Goal: Task Accomplishment & Management: Manage account settings

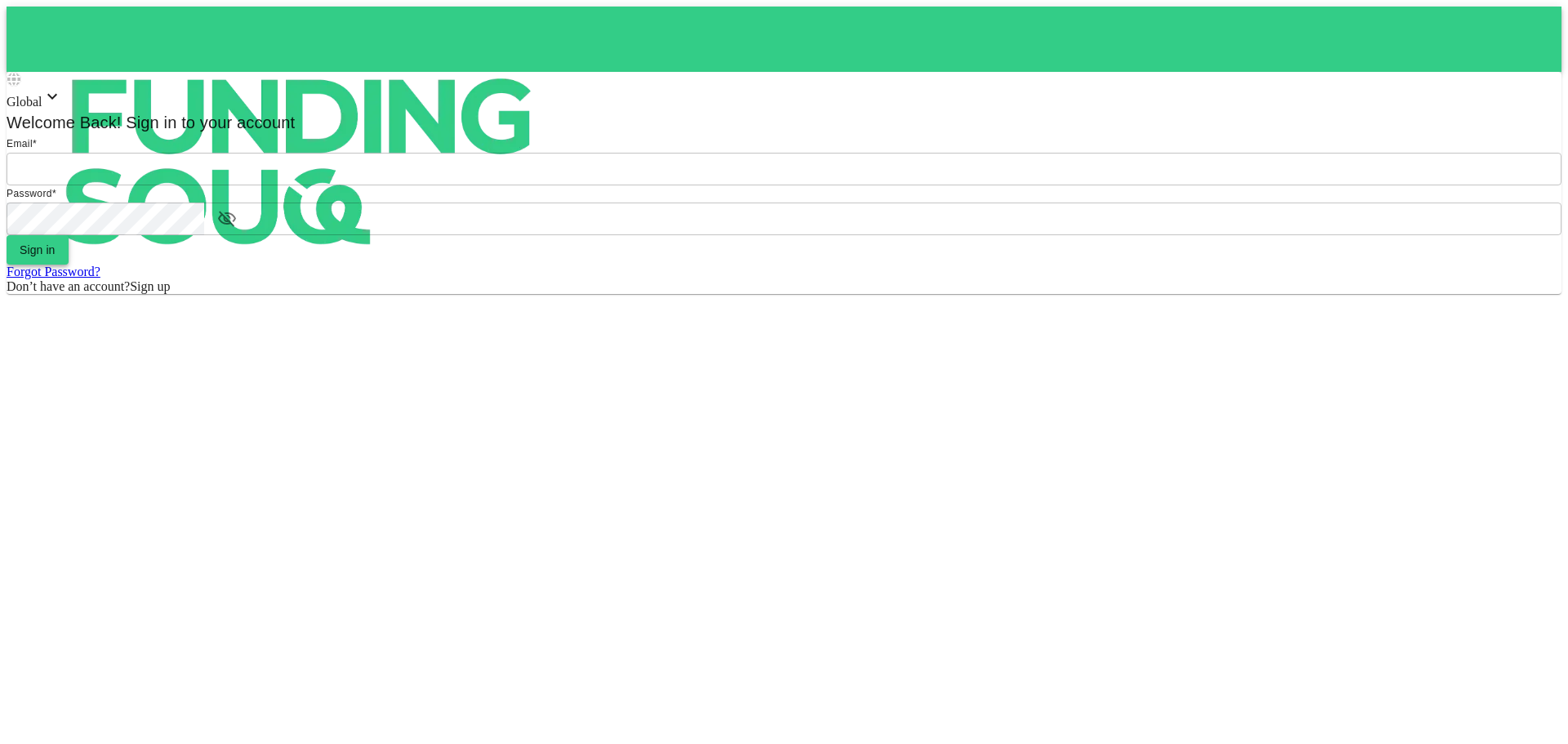
type input "[EMAIL_ADDRESS][DOMAIN_NAME]"
click at [55, 256] on span "Sign in" at bounding box center [38, 250] width 36 height 13
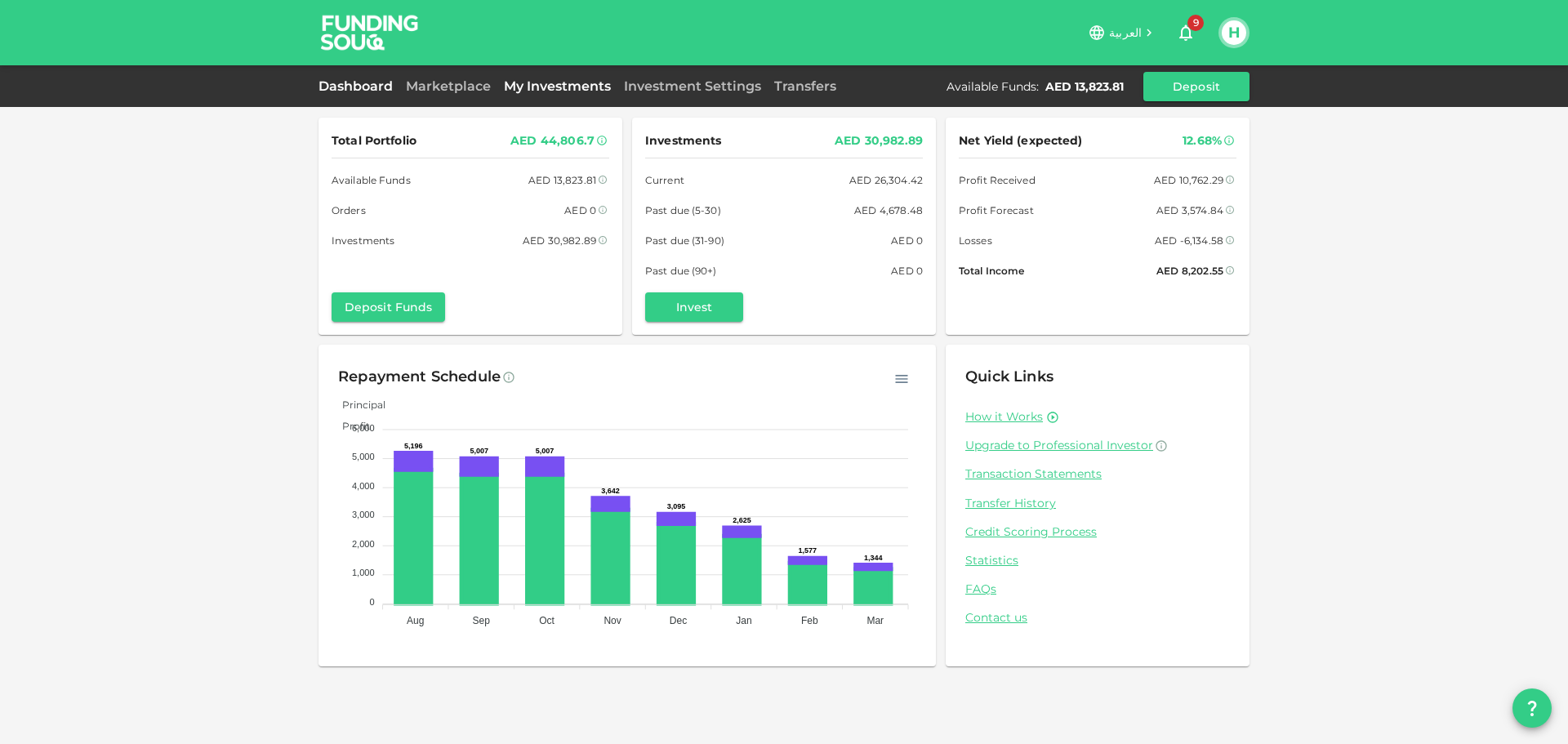
click at [534, 84] on link "My Investments" at bounding box center [558, 85] width 120 height 15
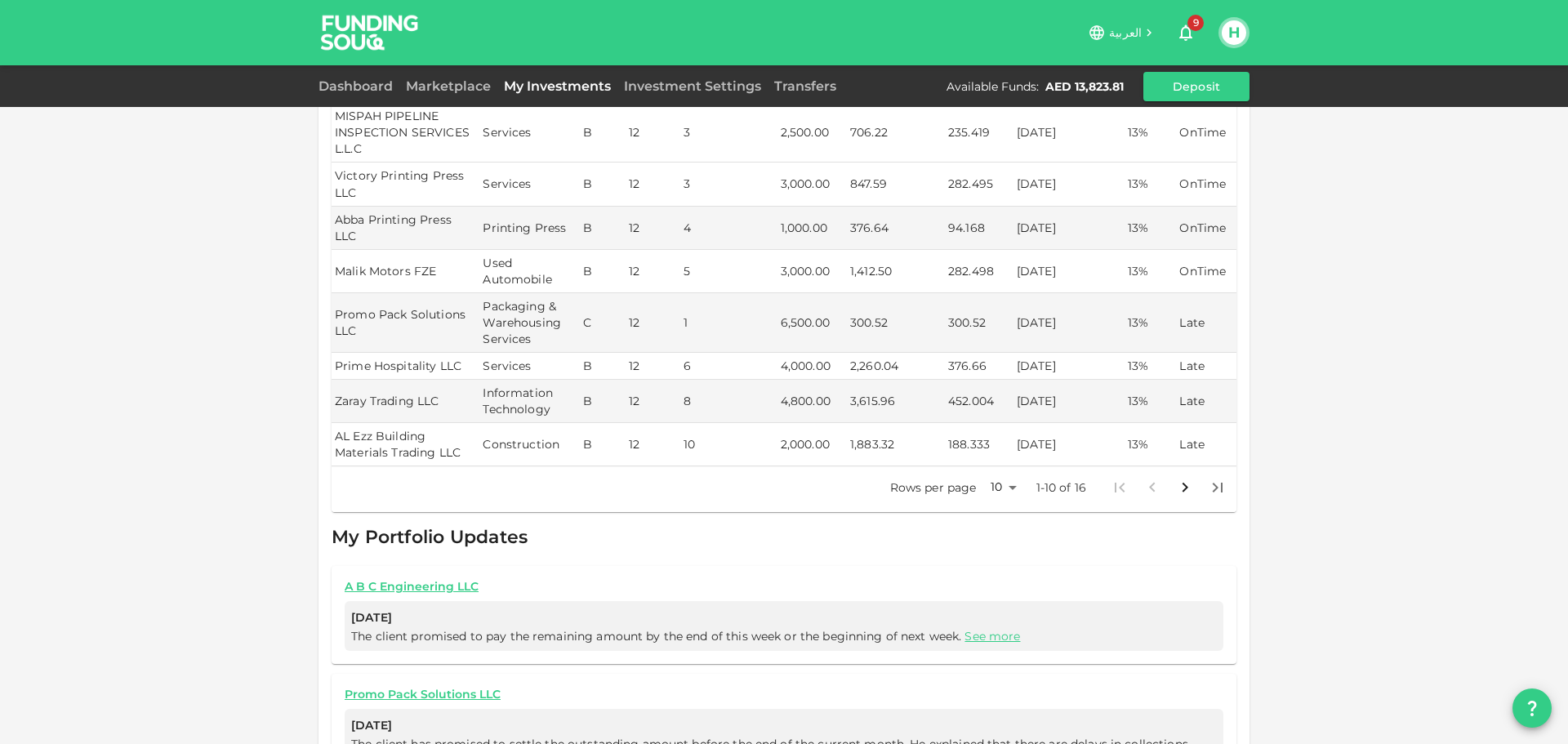
scroll to position [490, 0]
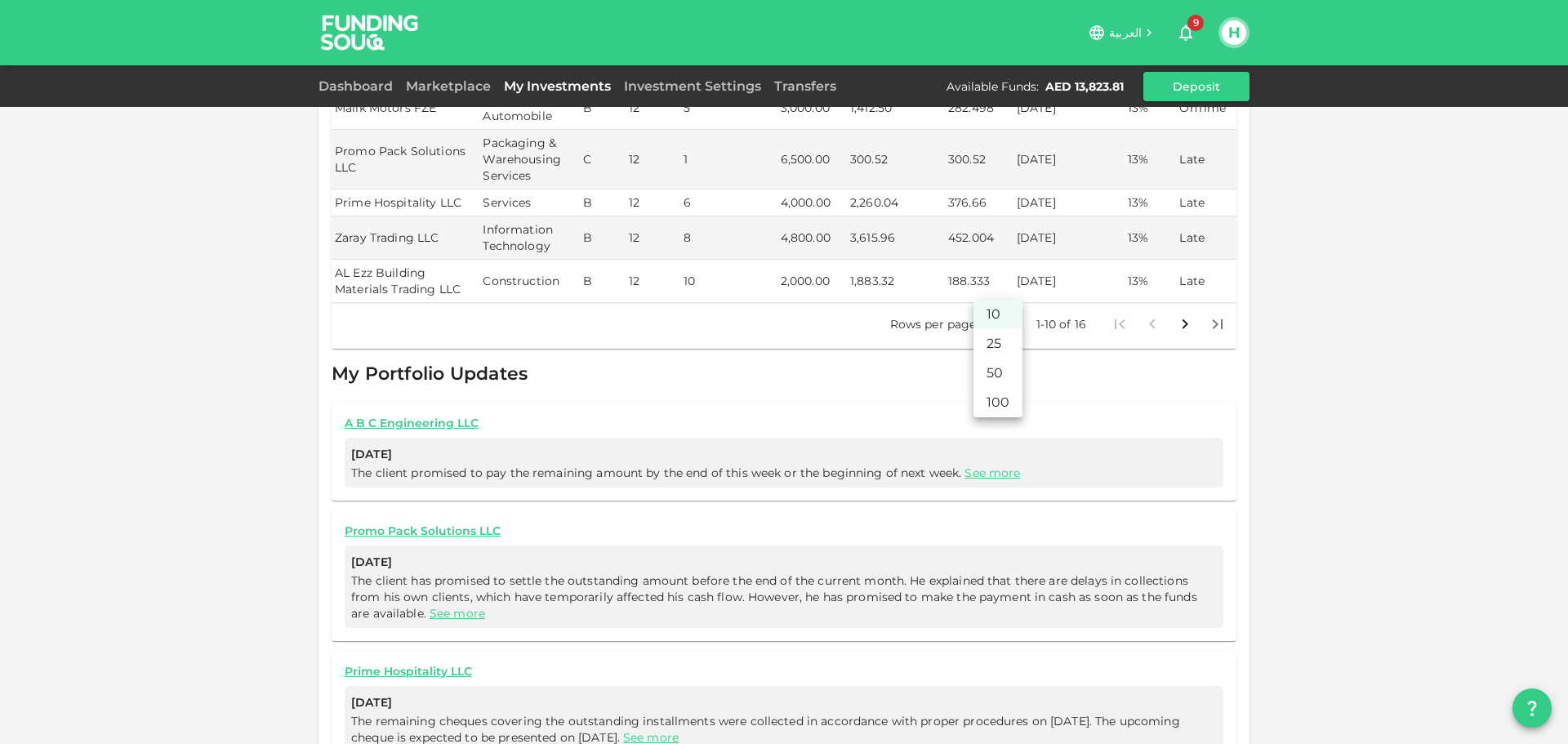
click at [1010, 292] on body "العربية 9 H Dashboard Marketplace My Investments Investment Settings Transfers …" at bounding box center [784, 372] width 1568 height 744
click at [1010, 340] on li "25" at bounding box center [999, 344] width 49 height 29
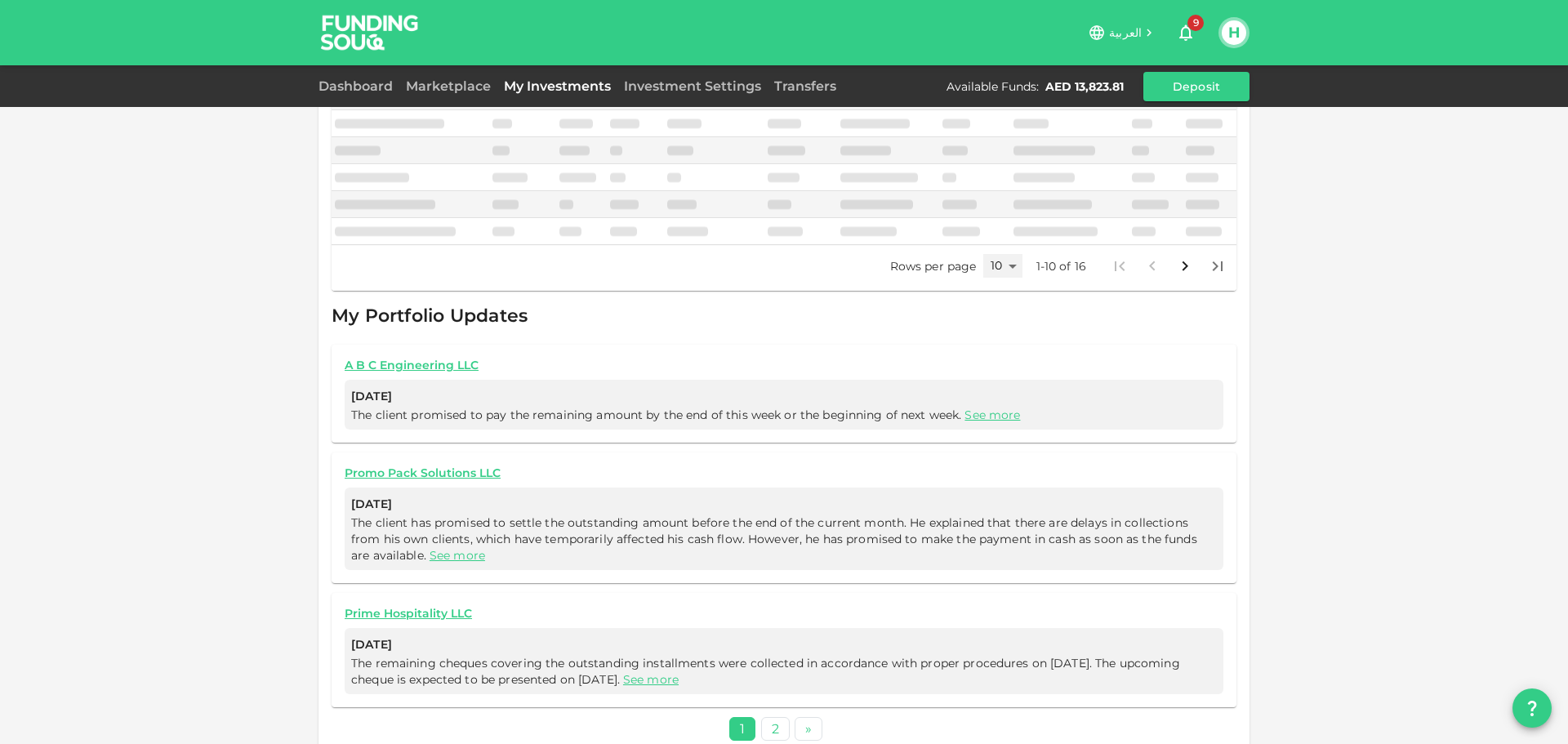
type input "25"
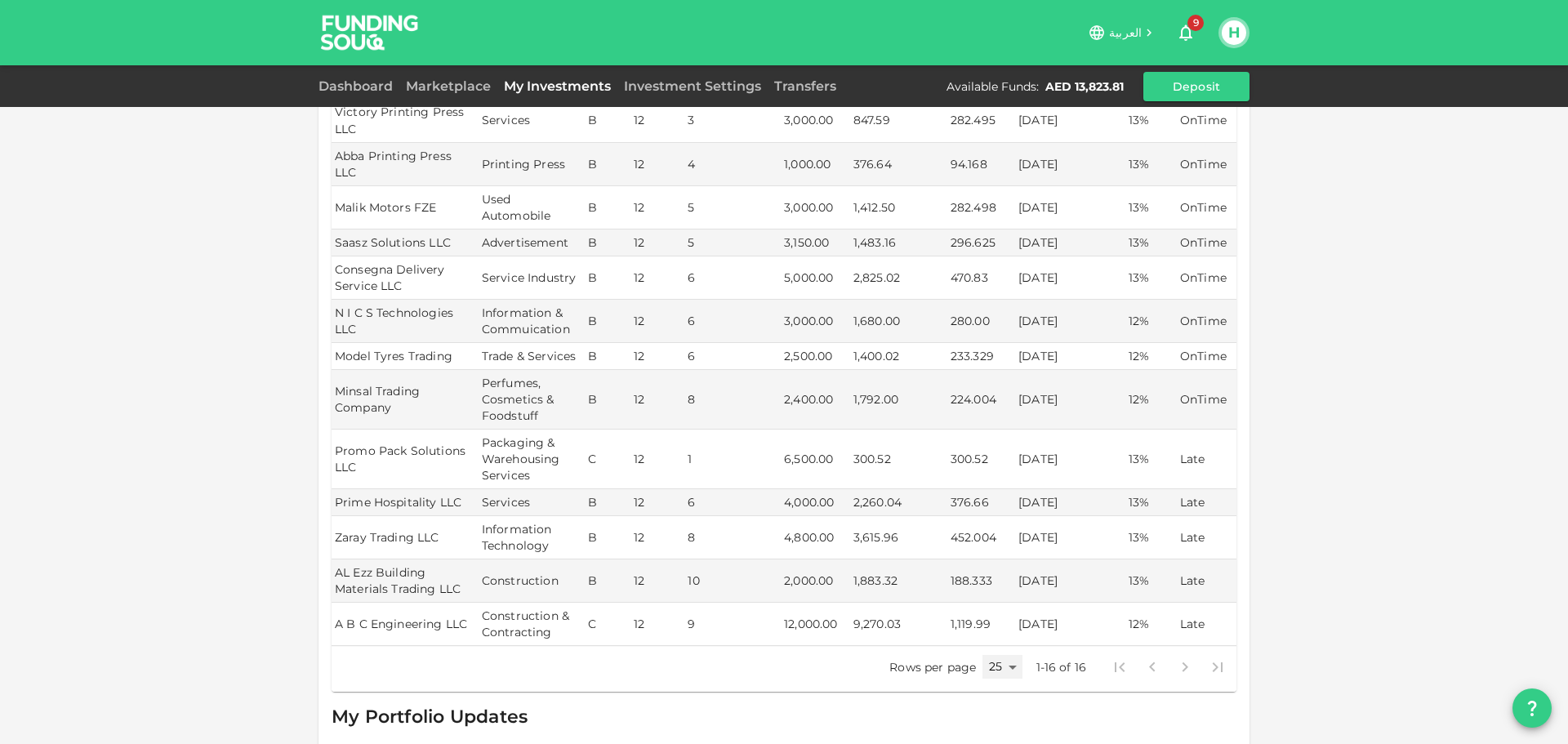
scroll to position [204, 0]
